Goal: Check status: Check status

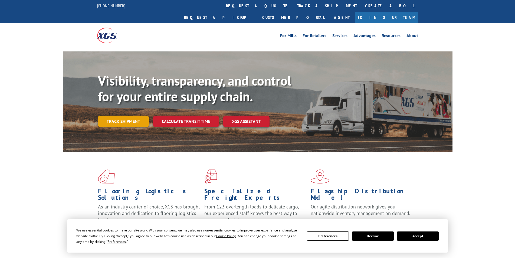
click at [124, 115] on link "Track shipment" at bounding box center [123, 120] width 51 height 11
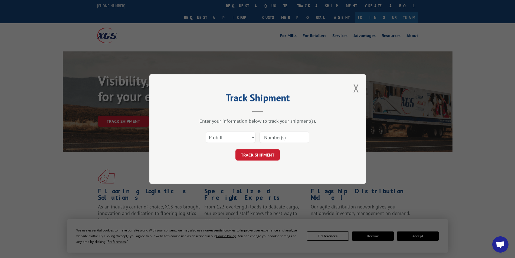
click at [279, 141] on input at bounding box center [284, 136] width 50 height 11
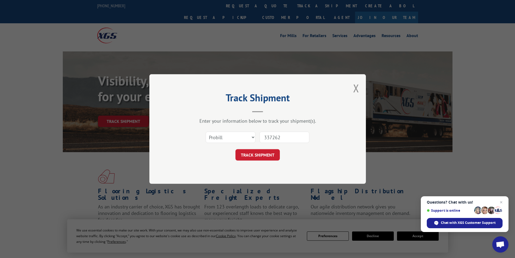
type input "3372629"
click button "TRACK SHIPMENT" at bounding box center [257, 154] width 44 height 11
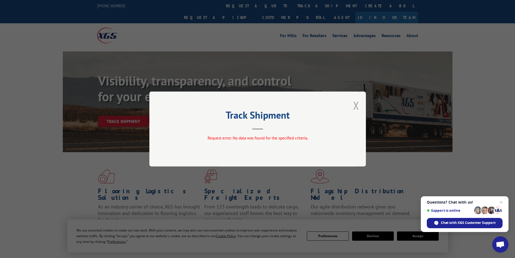
click at [354, 106] on button "Close modal" at bounding box center [356, 105] width 6 height 14
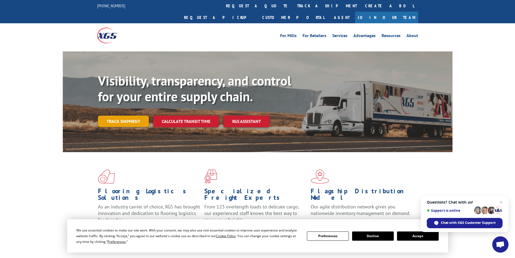
click at [125, 115] on link "Track shipment" at bounding box center [123, 120] width 51 height 11
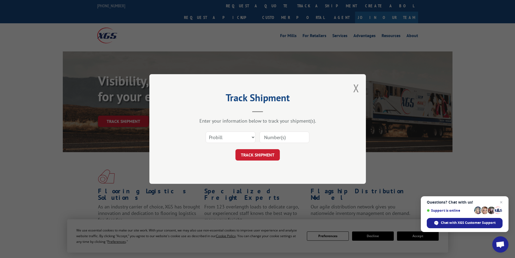
click at [292, 135] on input at bounding box center [284, 136] width 50 height 11
type input "3372629"
click button "TRACK SHIPMENT" at bounding box center [257, 154] width 44 height 11
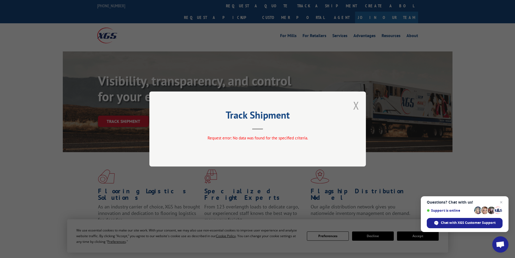
click at [353, 104] on button "Close modal" at bounding box center [356, 105] width 6 height 14
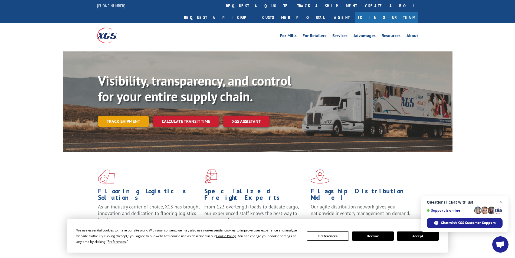
click at [133, 115] on link "Track shipment" at bounding box center [123, 120] width 51 height 11
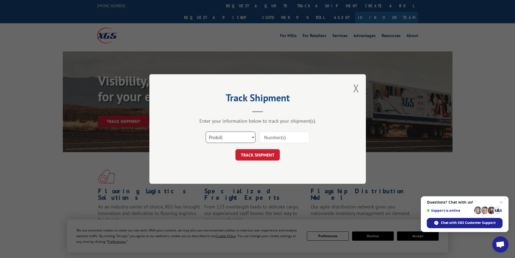
click at [252, 138] on select "Select category... Probill BOL PO" at bounding box center [231, 136] width 50 height 11
click at [275, 138] on input at bounding box center [284, 136] width 50 height 11
click at [251, 136] on select "Select category... Probill BOL PO" at bounding box center [231, 136] width 50 height 11
select select "bol"
click at [206, 131] on select "Select category... Probill BOL PO" at bounding box center [231, 136] width 50 height 11
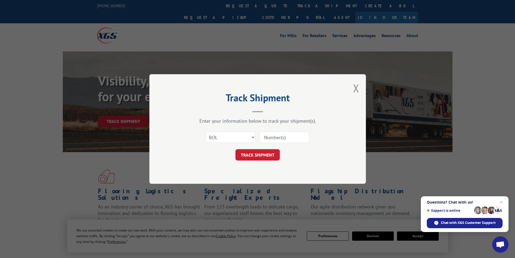
click at [279, 137] on input at bounding box center [284, 136] width 50 height 11
type input "3372629"
click button "TRACK SHIPMENT" at bounding box center [257, 154] width 44 height 11
